Goal: Task Accomplishment & Management: Complete application form

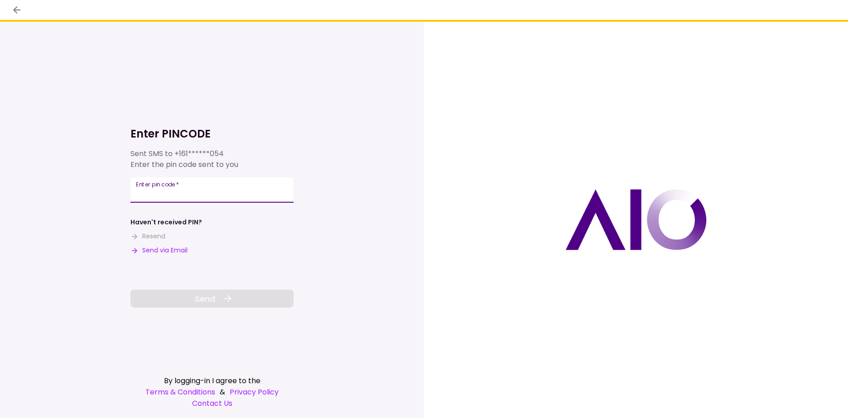
click at [215, 192] on input "Enter pin code   *" at bounding box center [211, 189] width 163 height 25
type input "******"
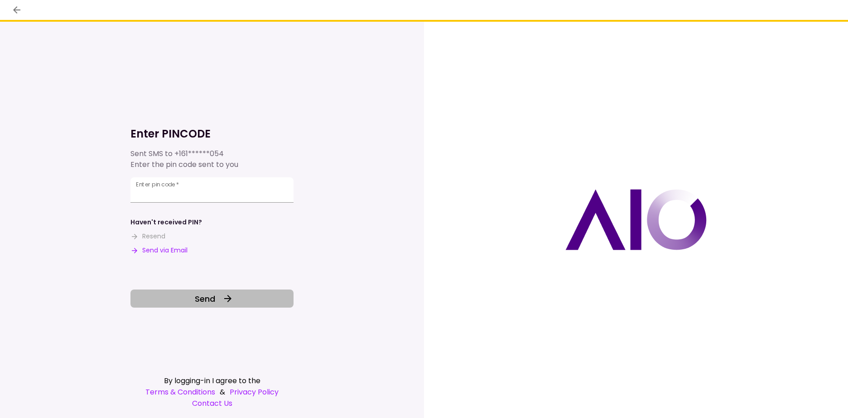
click at [241, 293] on button "Send" at bounding box center [211, 299] width 163 height 18
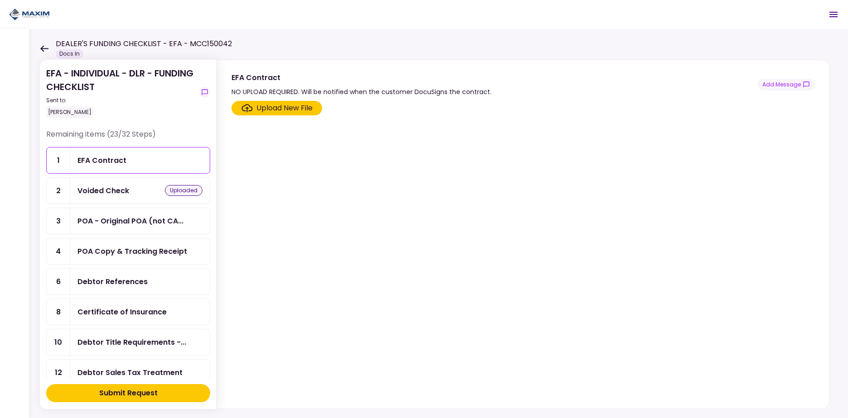
click at [102, 189] on div "Voided Check" at bounding box center [103, 190] width 52 height 11
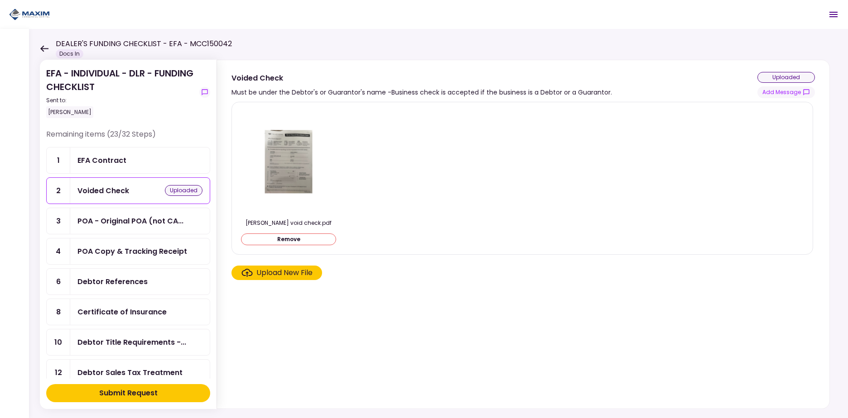
click at [295, 157] on img at bounding box center [288, 162] width 81 height 104
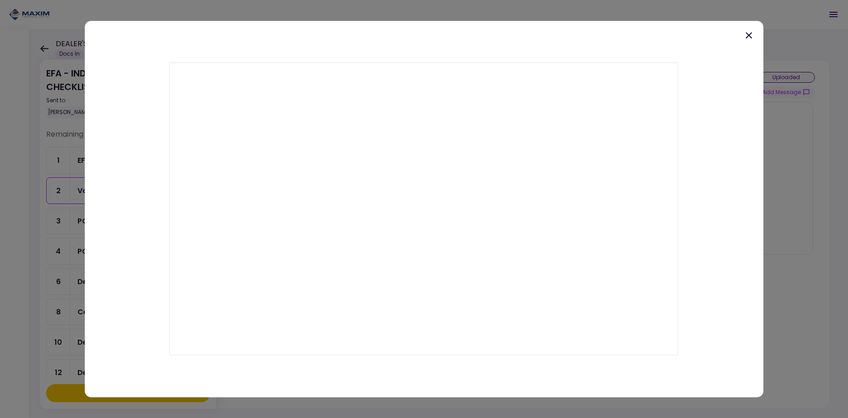
click at [705, 64] on div at bounding box center [424, 209] width 678 height 377
click at [749, 33] on icon at bounding box center [748, 35] width 11 height 11
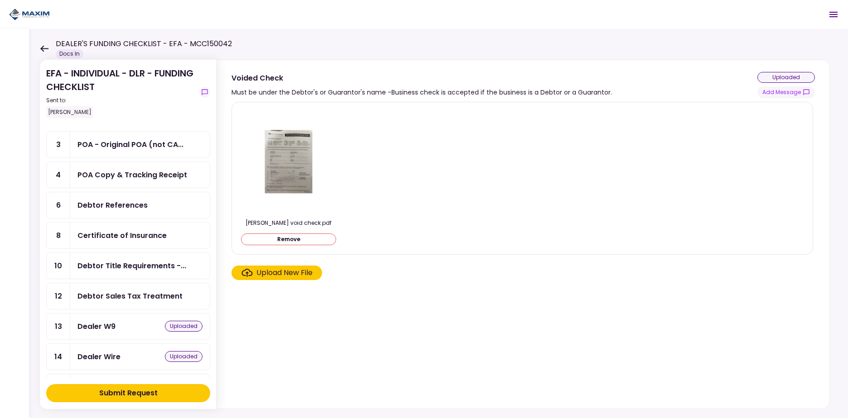
scroll to position [91, 0]
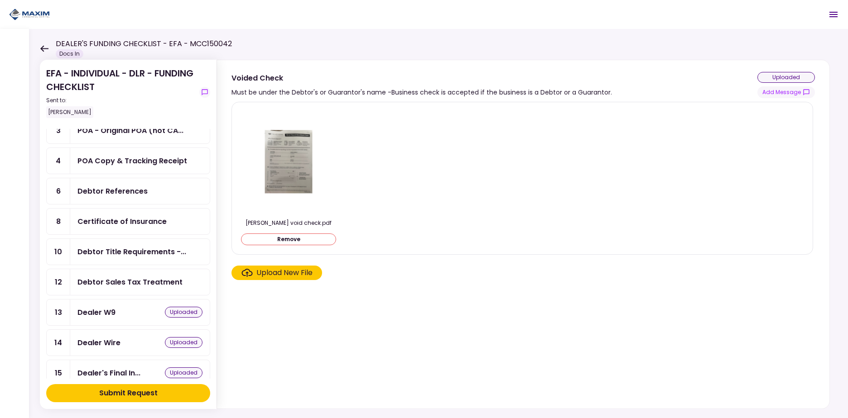
click at [141, 317] on div "Dealer W9 uploaded" at bounding box center [139, 312] width 125 height 11
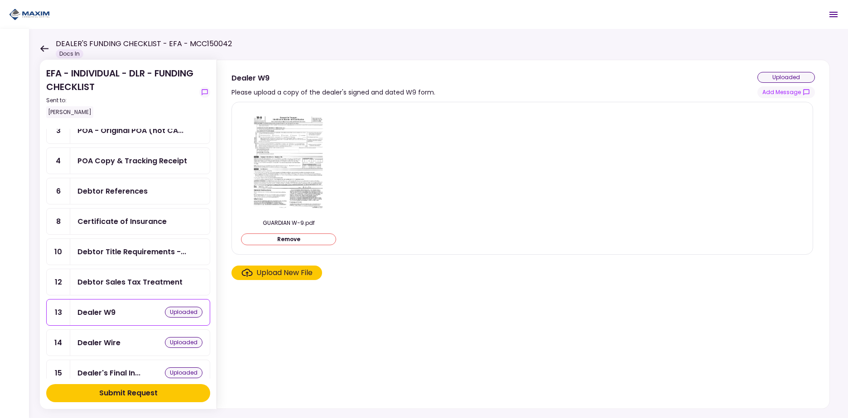
click at [130, 339] on div "Dealer Wire uploaded" at bounding box center [139, 342] width 125 height 11
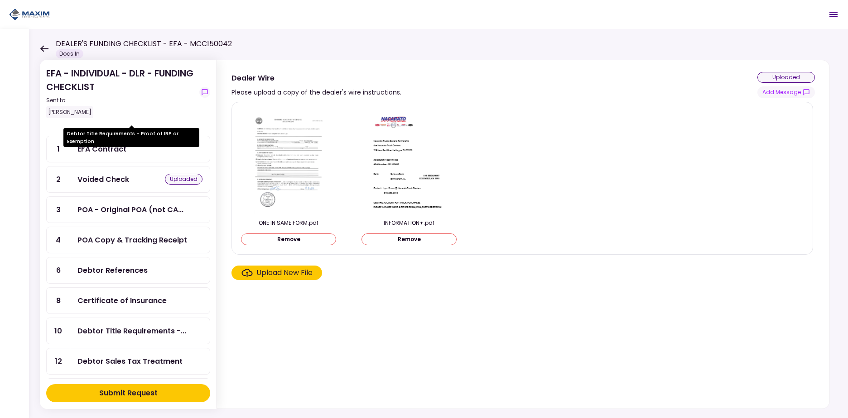
scroll to position [226, 0]
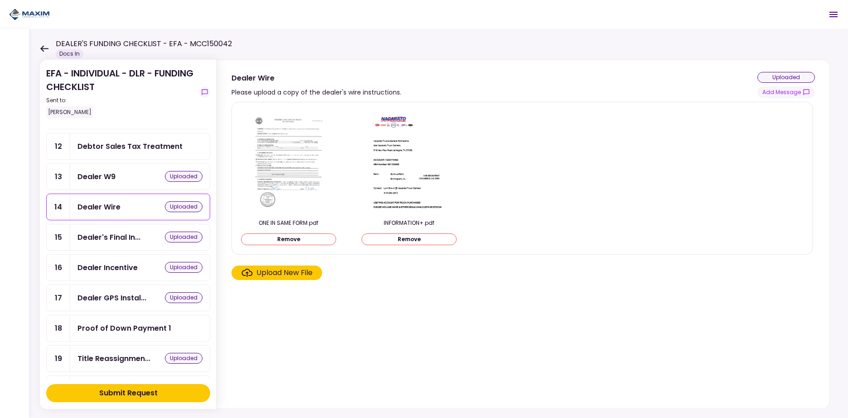
click at [124, 244] on div "Dealer's Final In... uploaded" at bounding box center [139, 238] width 139 height 26
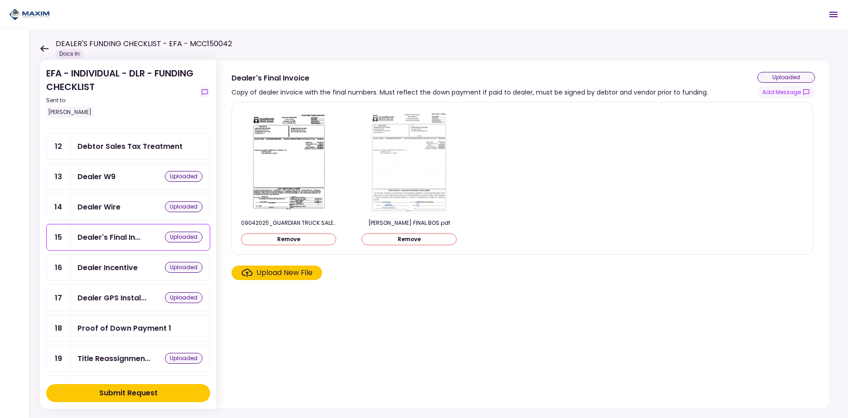
click at [407, 156] on img at bounding box center [409, 162] width 81 height 104
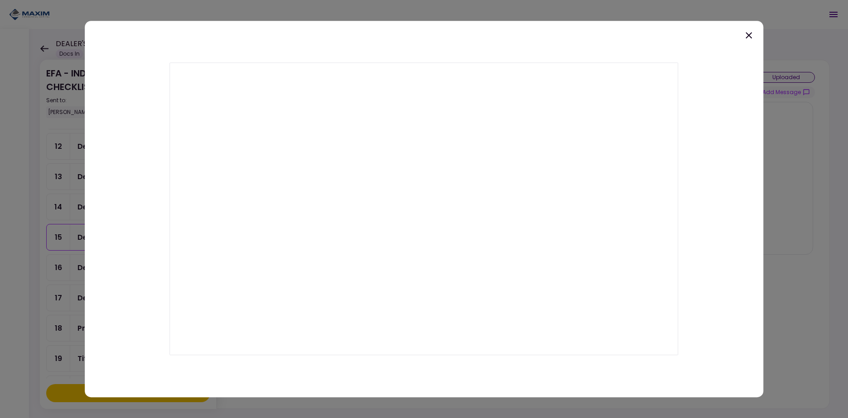
click at [749, 32] on icon at bounding box center [748, 35] width 11 height 11
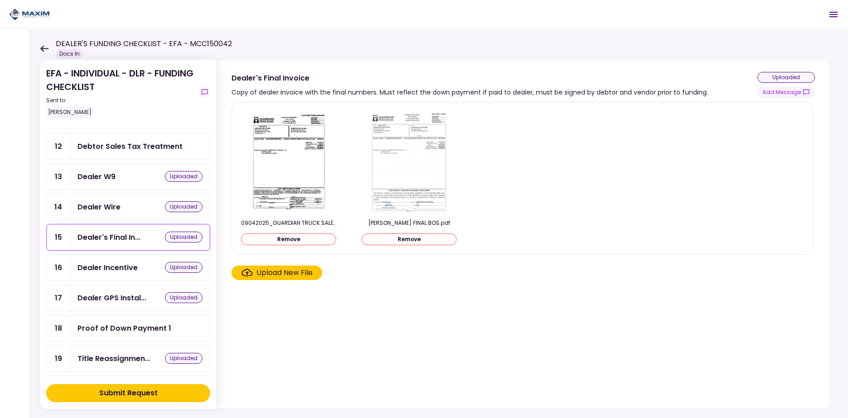
click at [297, 146] on img at bounding box center [288, 162] width 81 height 104
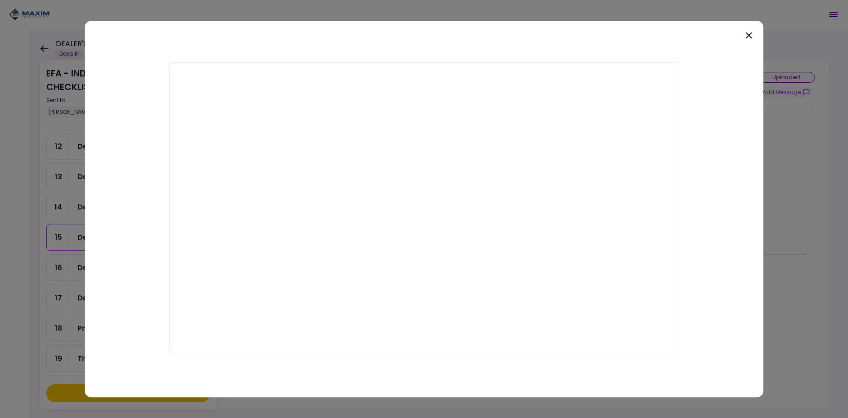
click at [747, 32] on icon at bounding box center [748, 35] width 11 height 11
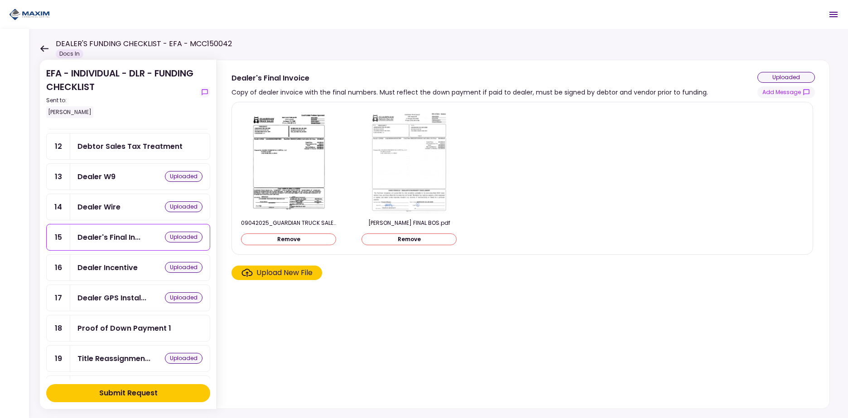
click at [117, 211] on div "Dealer Wire" at bounding box center [98, 206] width 43 height 11
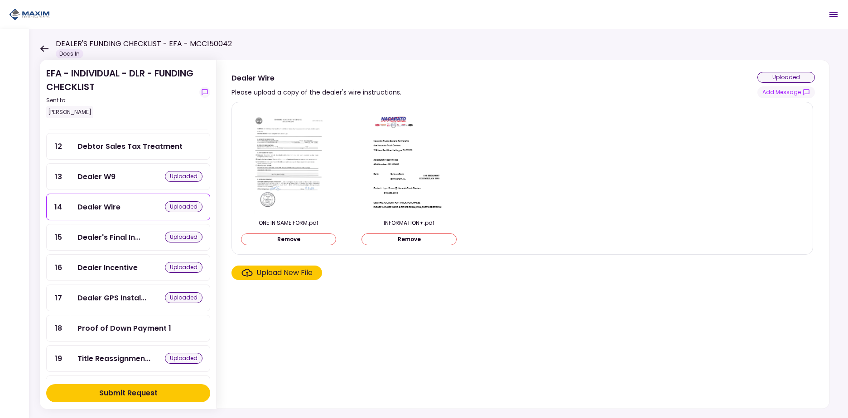
click at [119, 173] on div "Dealer W9 uploaded" at bounding box center [139, 176] width 125 height 11
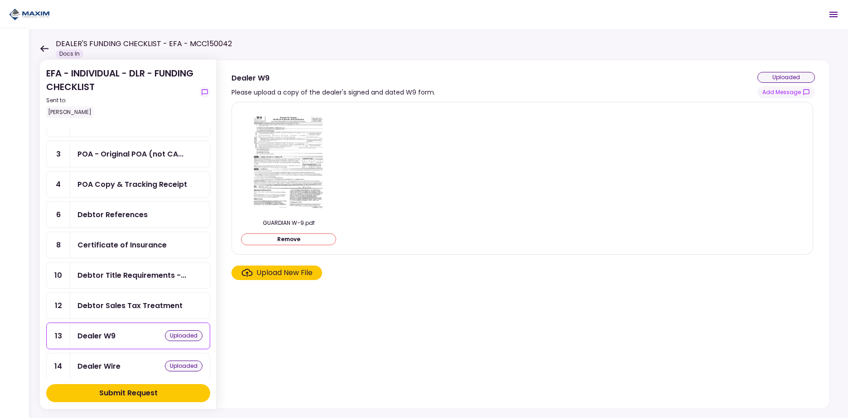
scroll to position [45, 0]
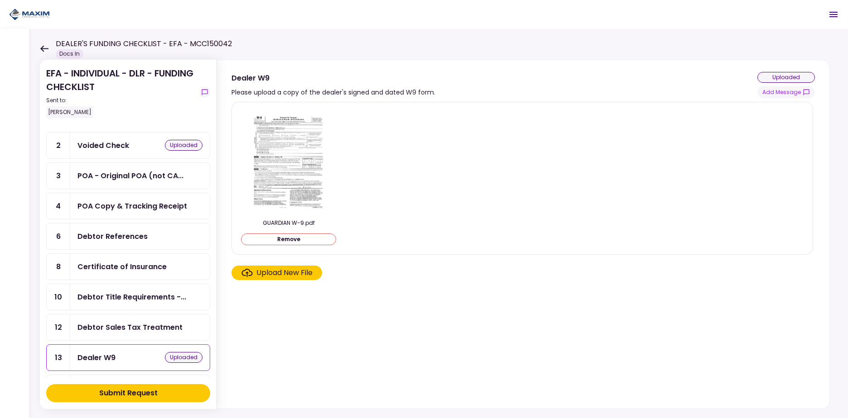
click at [134, 142] on div "Voided Check uploaded" at bounding box center [139, 145] width 125 height 11
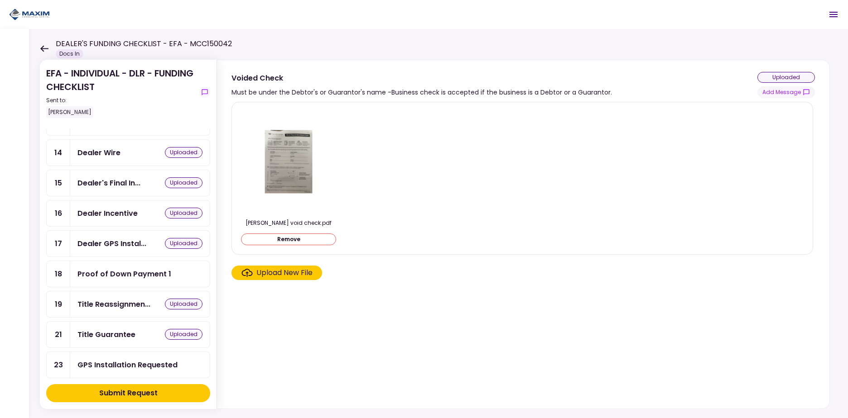
scroll to position [290, 0]
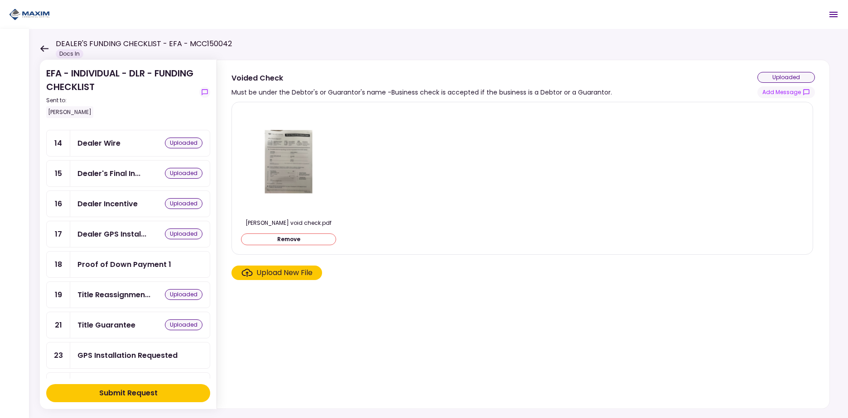
click at [130, 206] on div "Dealer Incentive" at bounding box center [107, 203] width 60 height 11
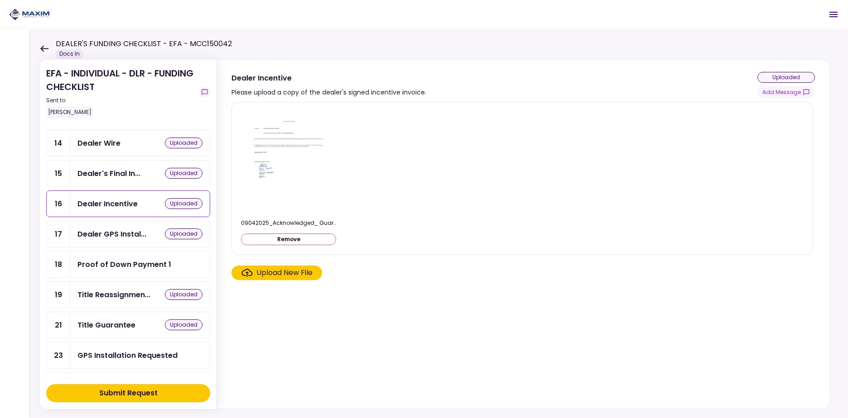
click at [116, 175] on div "Dealer's Final In..." at bounding box center [108, 173] width 63 height 11
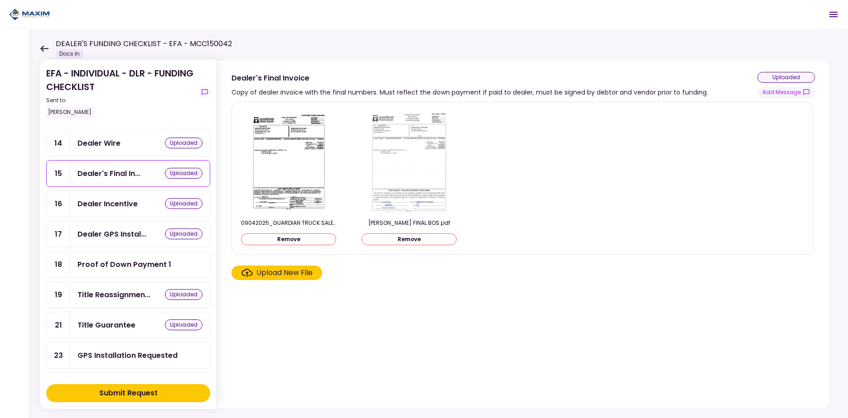
click at [127, 208] on div "Dealer Incentive" at bounding box center [107, 203] width 60 height 11
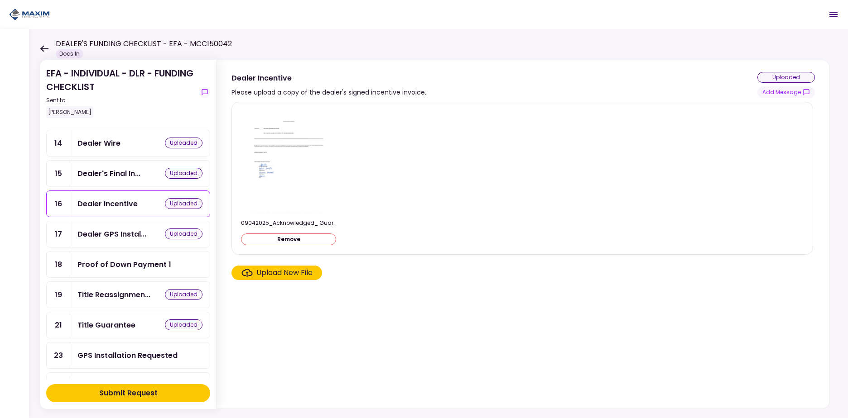
click at [38, 49] on div "EFA - INDIVIDUAL - DLR - FUNDING CHECKLIST Sent to: Kevin Ratliff Remaining ite…" at bounding box center [438, 223] width 819 height 389
click at [41, 49] on main "DEALER'S FUNDING CHECKLIST - EFA - MCC150042 Docs In 0 Messages New Message Con…" at bounding box center [424, 209] width 848 height 418
click at [42, 50] on icon at bounding box center [44, 48] width 8 height 6
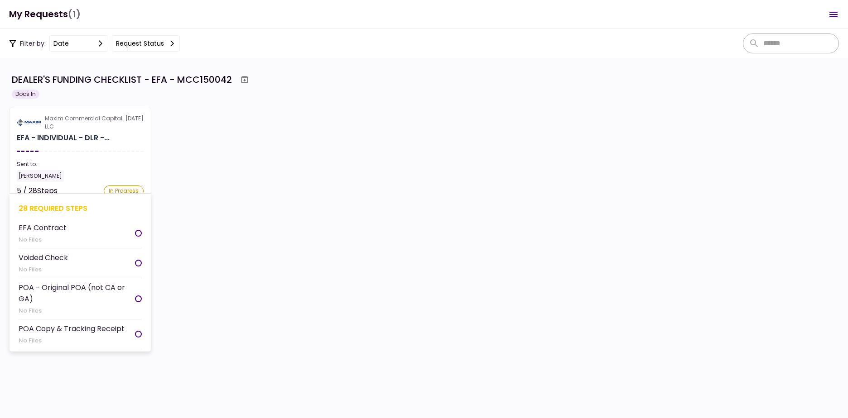
click at [92, 155] on section "Maxim Commercial Capital LLC 9 Sep EFA - INDIVIDUAL - DLR -... Sent to: Kevin R…" at bounding box center [80, 151] width 142 height 88
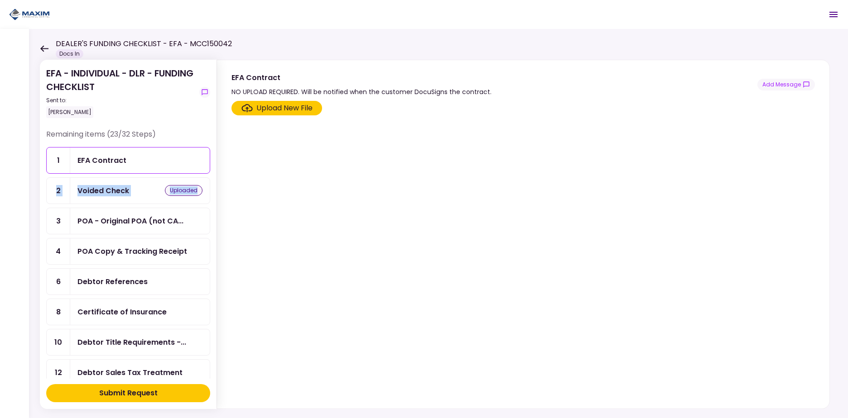
drag, startPoint x: 211, startPoint y: 151, endPoint x: 209, endPoint y: 183, distance: 31.7
click at [209, 183] on section "EFA - INDIVIDUAL - DLR - FUNDING CHECKLIST Sent to: Kevin Ratliff Remaining ite…" at bounding box center [128, 235] width 177 height 350
click at [125, 397] on div "Submit Request" at bounding box center [128, 393] width 58 height 11
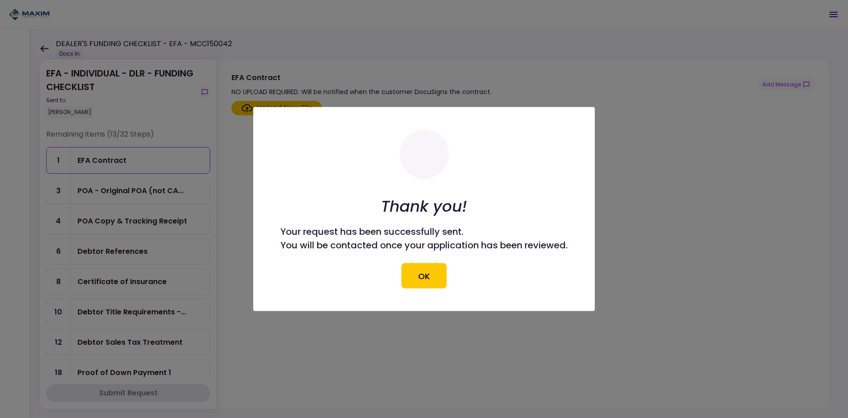
click at [423, 274] on button "OK" at bounding box center [423, 276] width 45 height 25
